Goal: Navigation & Orientation: Find specific page/section

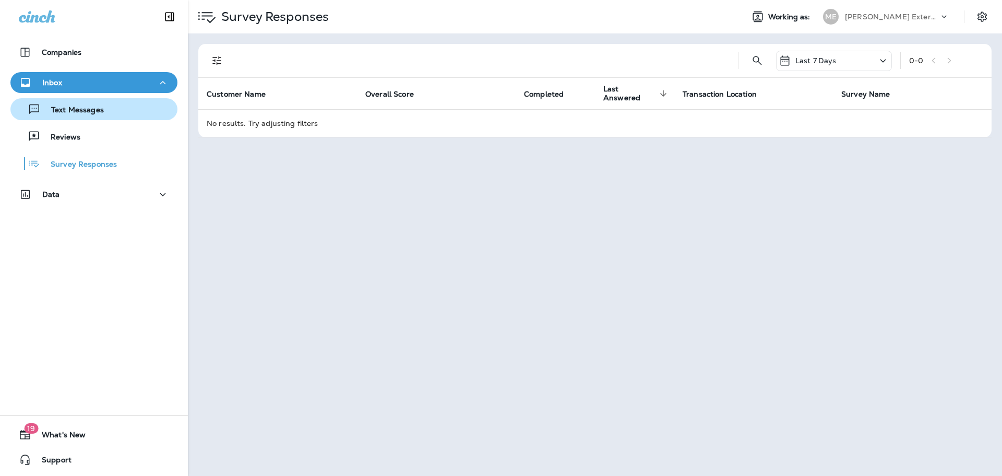
click at [70, 106] on p "Text Messages" at bounding box center [72, 110] width 63 height 10
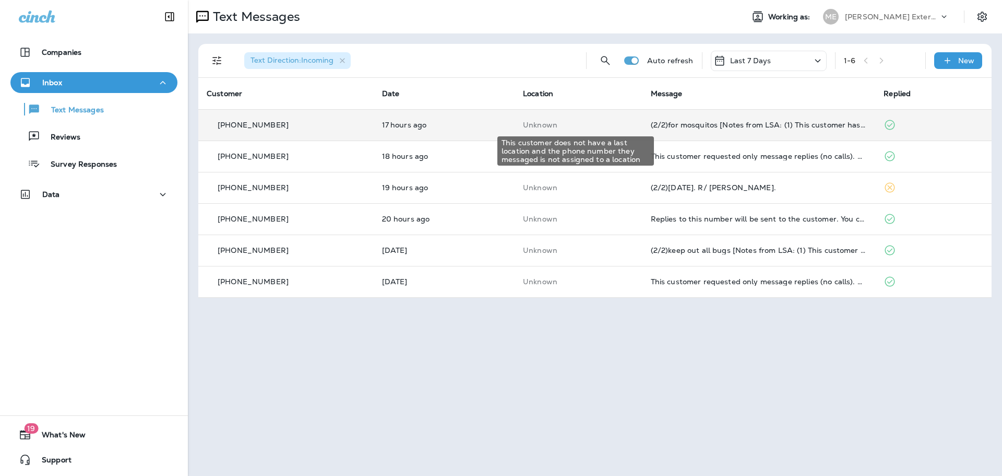
click at [593, 122] on p "Unknown" at bounding box center [578, 125] width 111 height 8
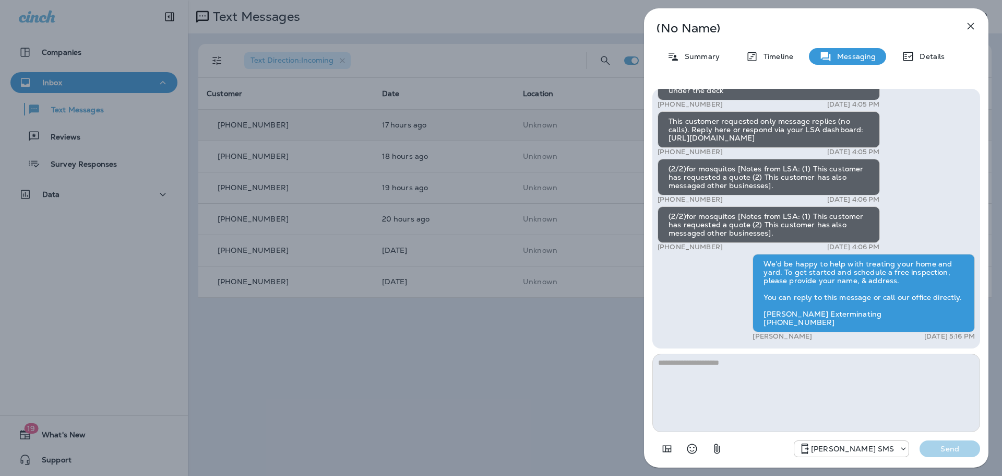
click at [434, 363] on div "(No Name) Summary Timeline Messaging Details (1/2)You have received a new messa…" at bounding box center [501, 238] width 1002 height 476
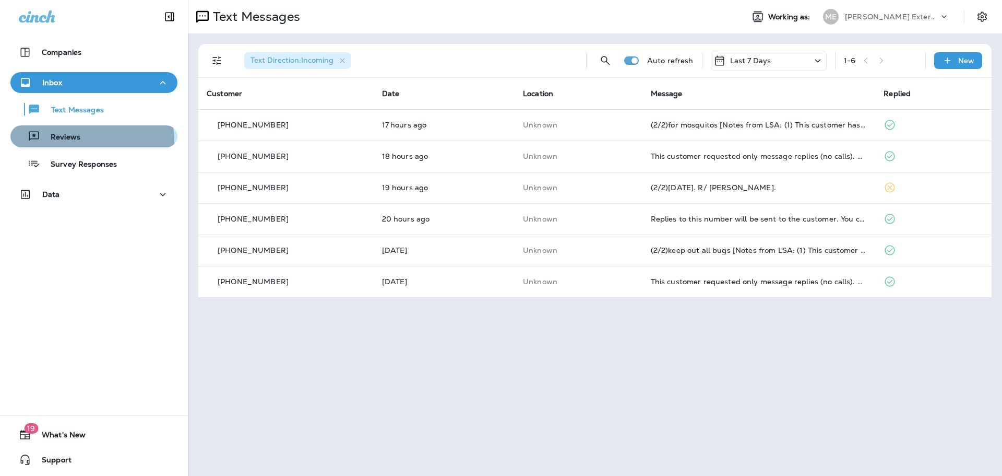
click at [91, 140] on div "Reviews" at bounding box center [94, 136] width 159 height 16
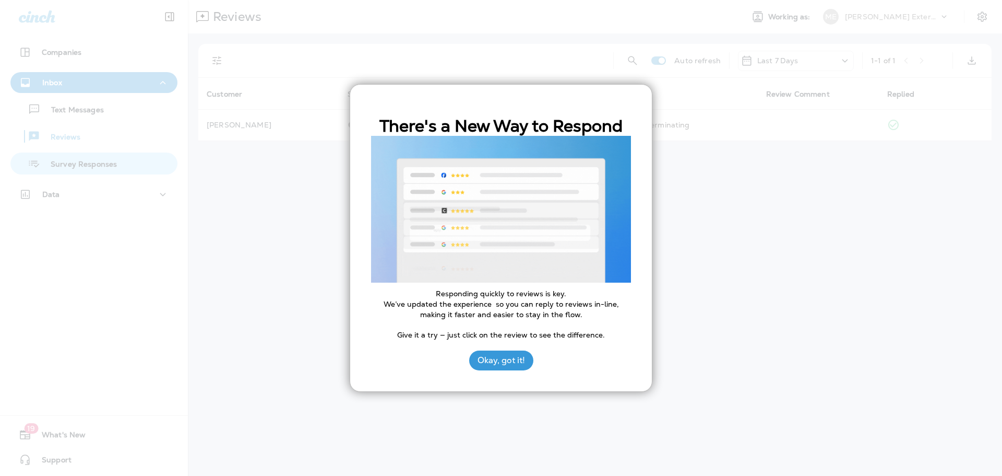
click at [80, 162] on div at bounding box center [501, 238] width 1002 height 476
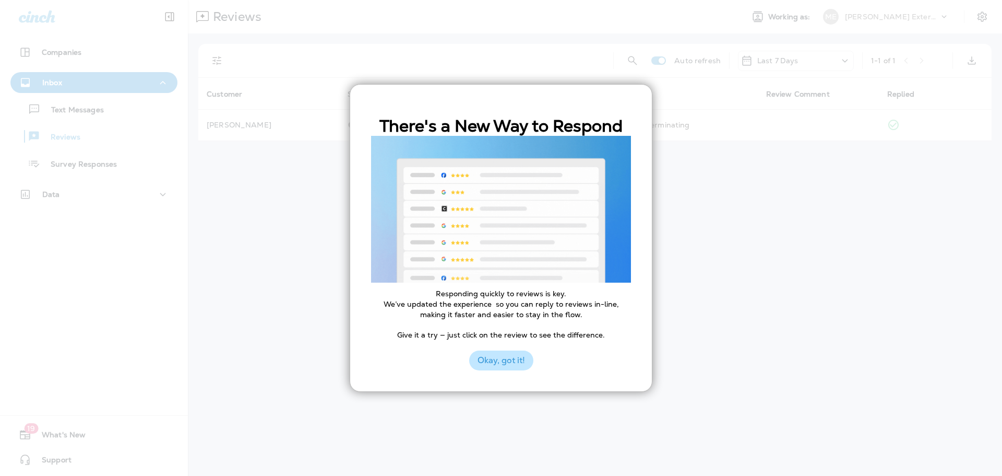
click at [509, 352] on button "Okay, got it!" at bounding box center [501, 360] width 64 height 20
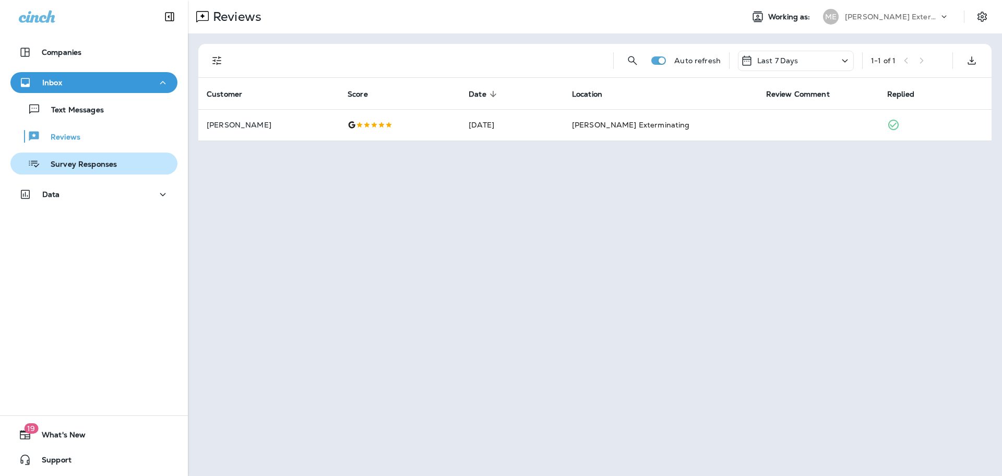
click at [65, 158] on div "Survey Responses" at bounding box center [66, 164] width 102 height 16
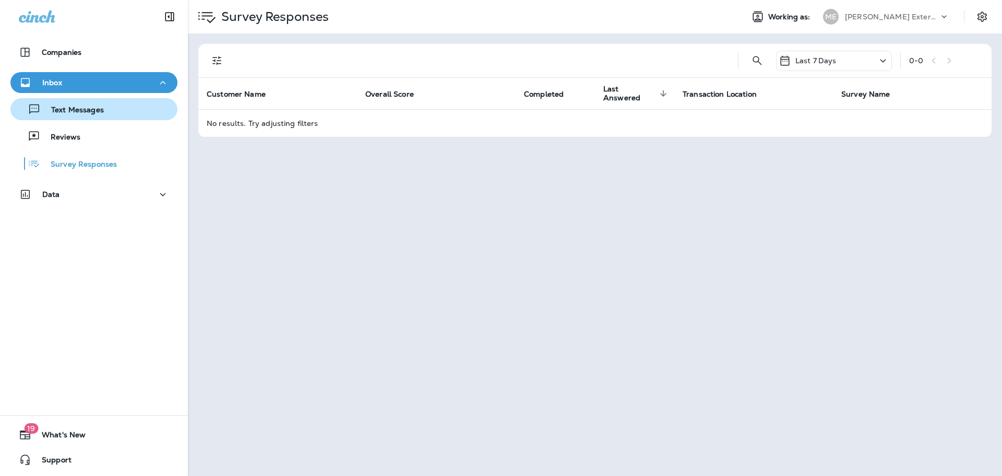
click at [82, 105] on p "Text Messages" at bounding box center [72, 110] width 63 height 10
